Goal: Entertainment & Leisure: Consume media (video, audio)

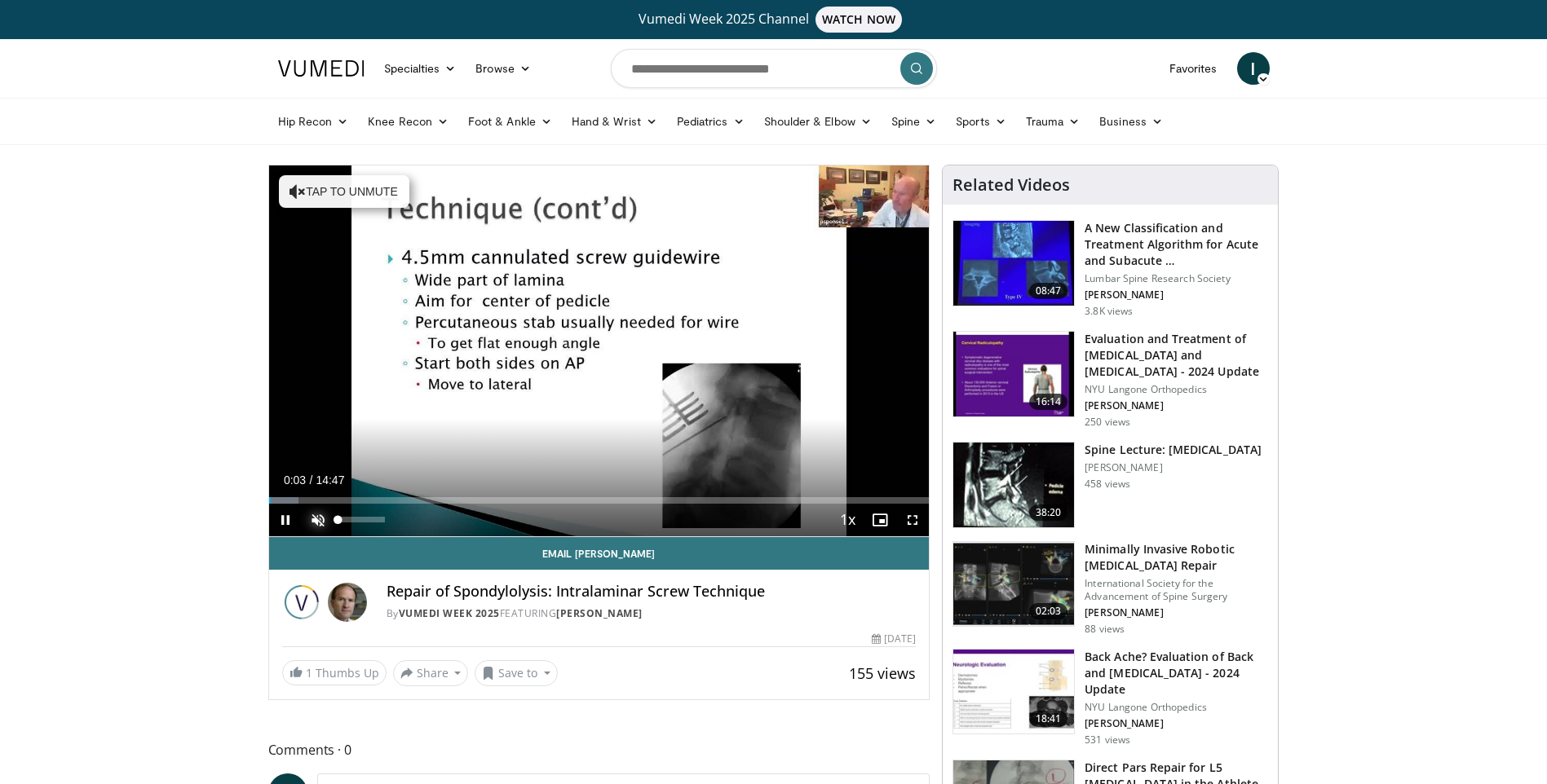
click at [318, 514] on span "Video Player" at bounding box center [318, 520] width 33 height 33
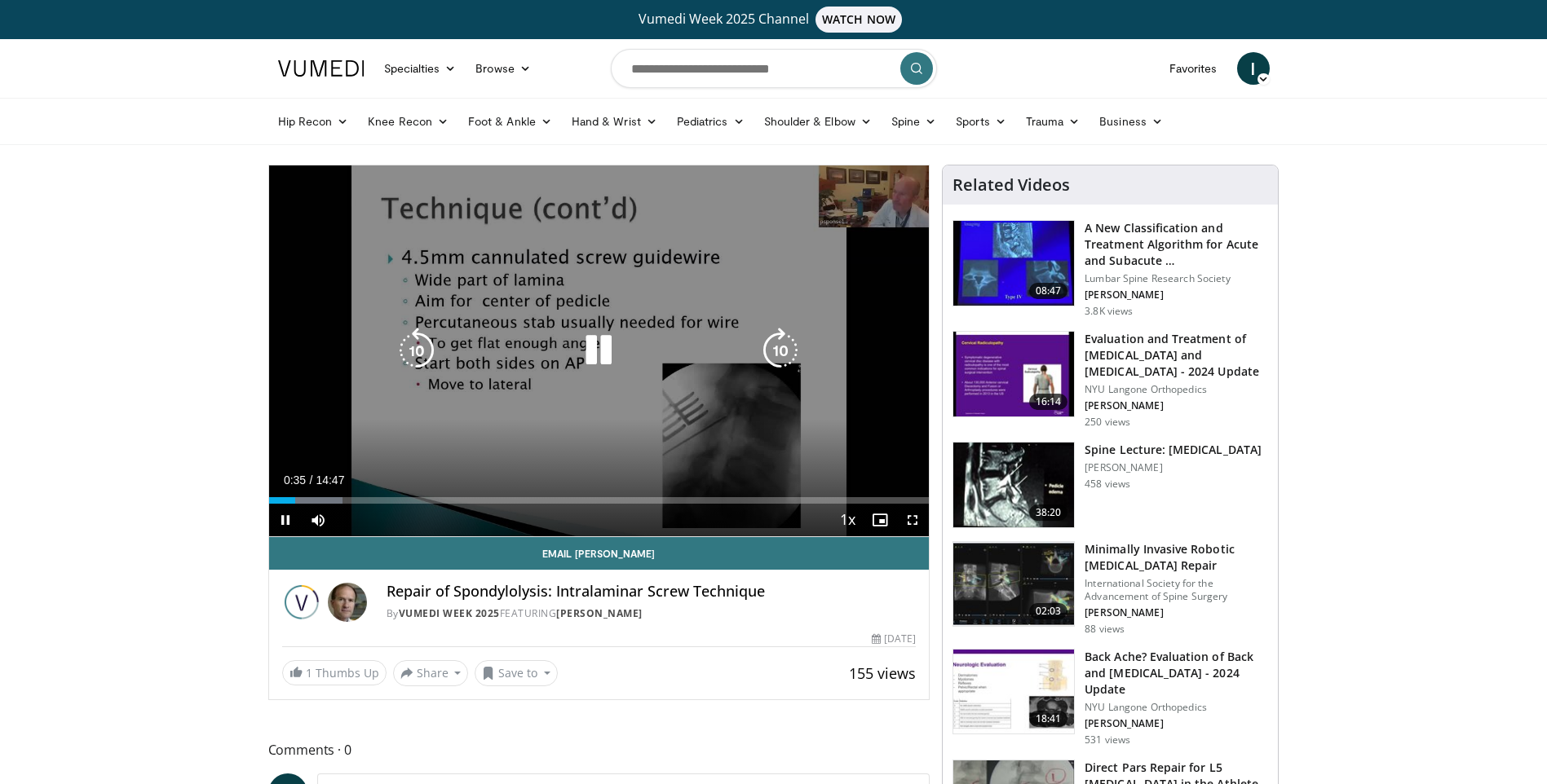
click at [589, 300] on div "10 seconds Tap to unmute" at bounding box center [599, 350] width 661 height 371
